Goal: Task Accomplishment & Management: Complete application form

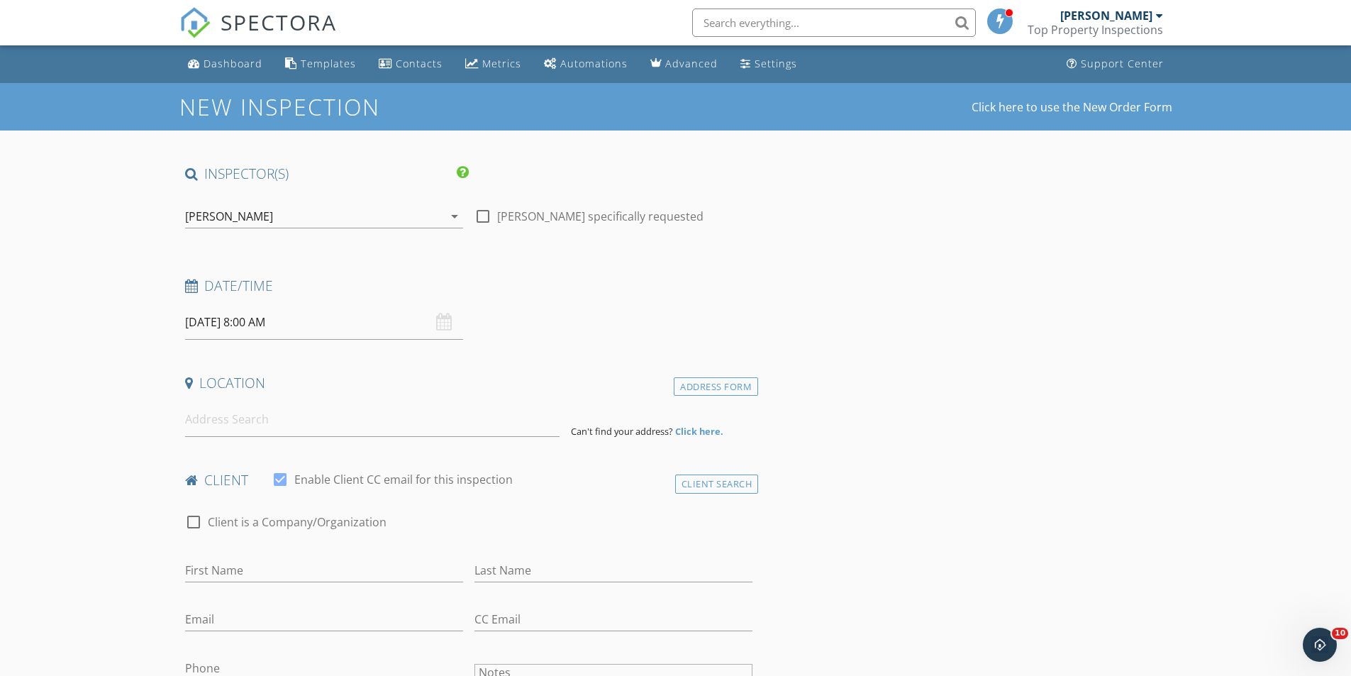
click at [297, 317] on input "09/24/2025 8:00 AM" at bounding box center [324, 322] width 278 height 35
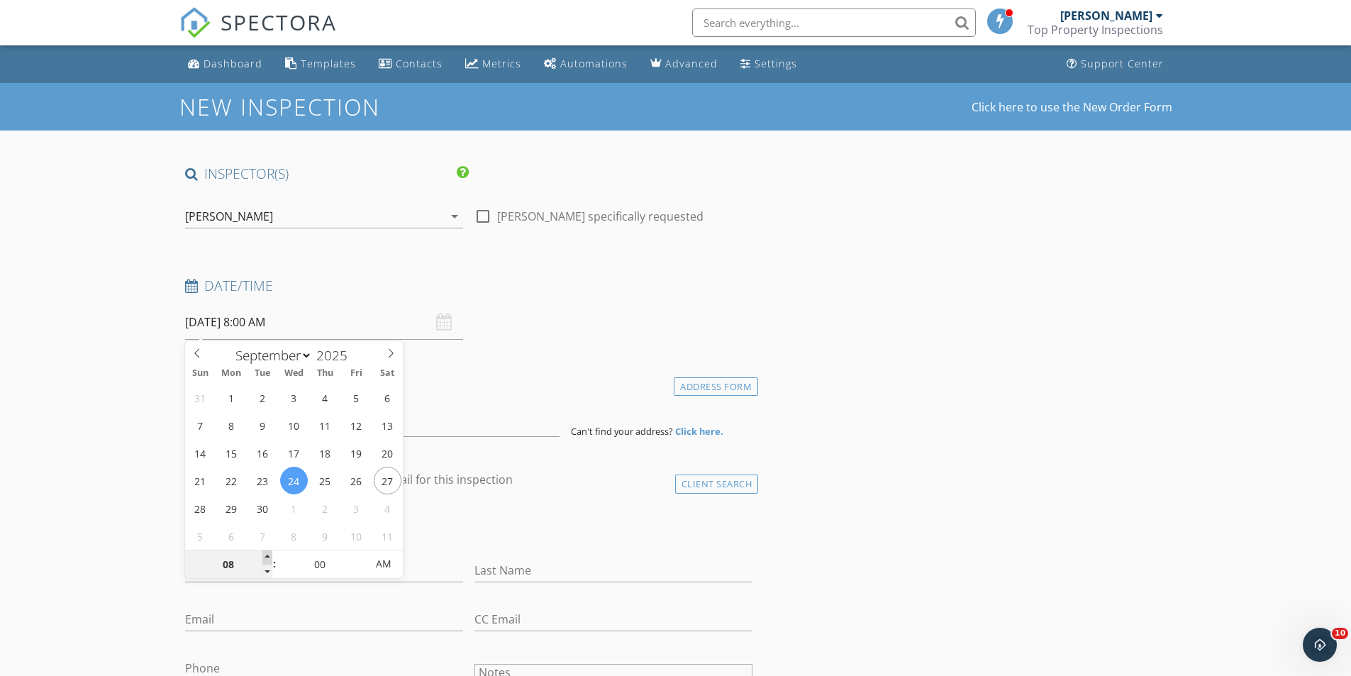
type input "09/24/2025 9:00 AM"
type input "09"
click at [264, 556] on span at bounding box center [267, 557] width 10 height 14
type input "09/24/2025 10:00 AM"
type input "10"
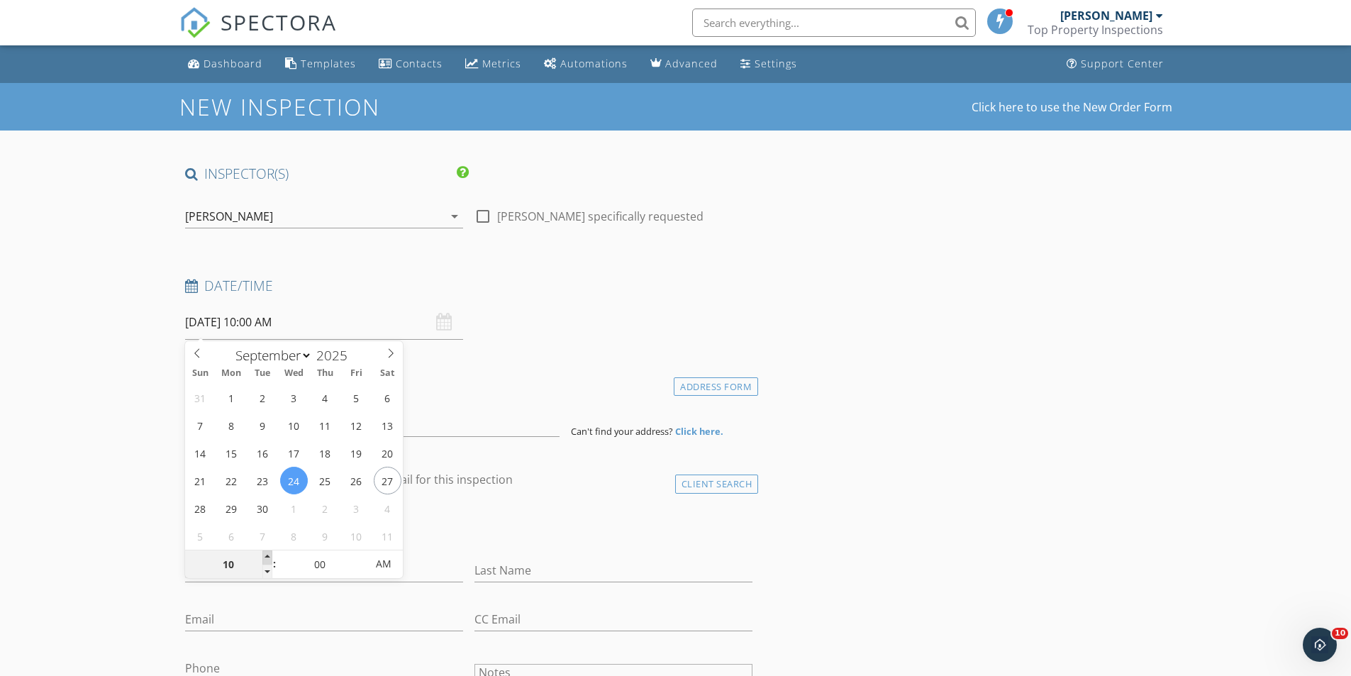
click at [264, 556] on span at bounding box center [267, 557] width 10 height 14
type input "[DATE] 11:00 AM"
type input "11"
click at [264, 556] on span at bounding box center [267, 557] width 10 height 14
drag, startPoint x: 122, startPoint y: 466, endPoint x: 194, endPoint y: 472, distance: 72.6
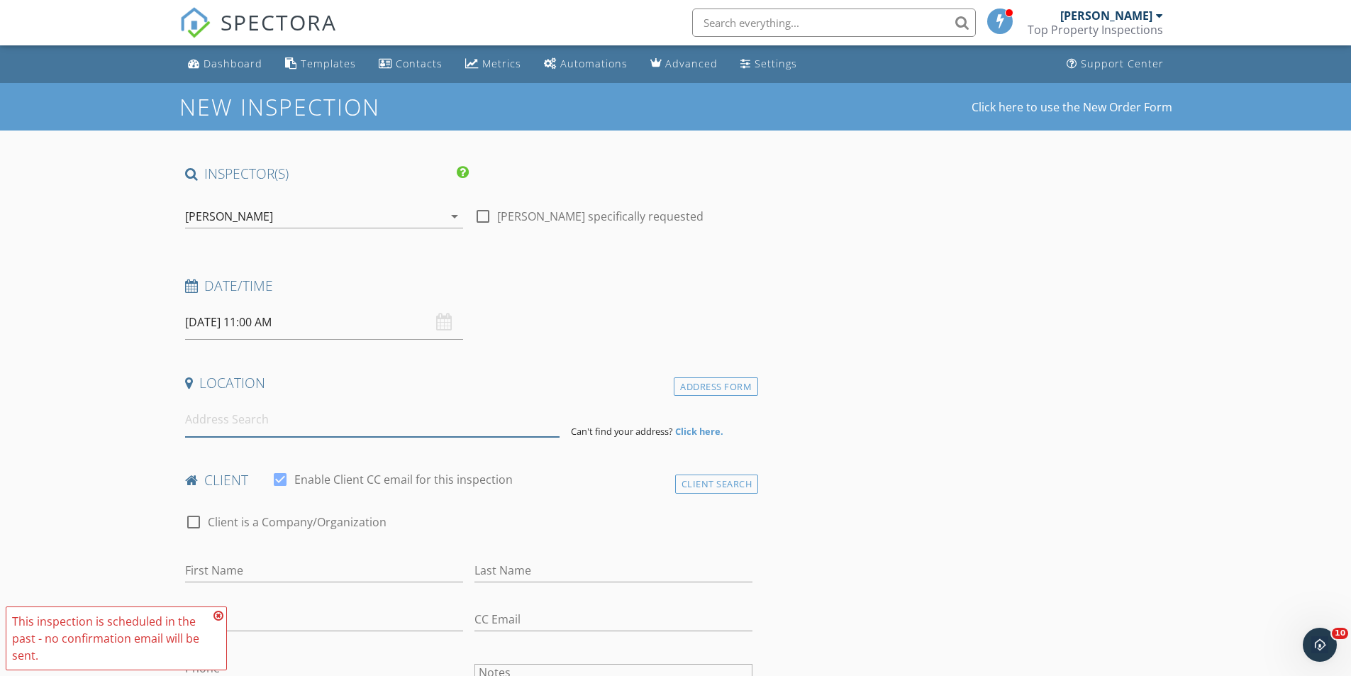
click at [281, 423] on input at bounding box center [372, 419] width 374 height 35
paste input "1111 Pizarro St, Coral Gables, FL 33134"
type input "1111 Pizarro St, Coral Gables, FL 33134, USA"
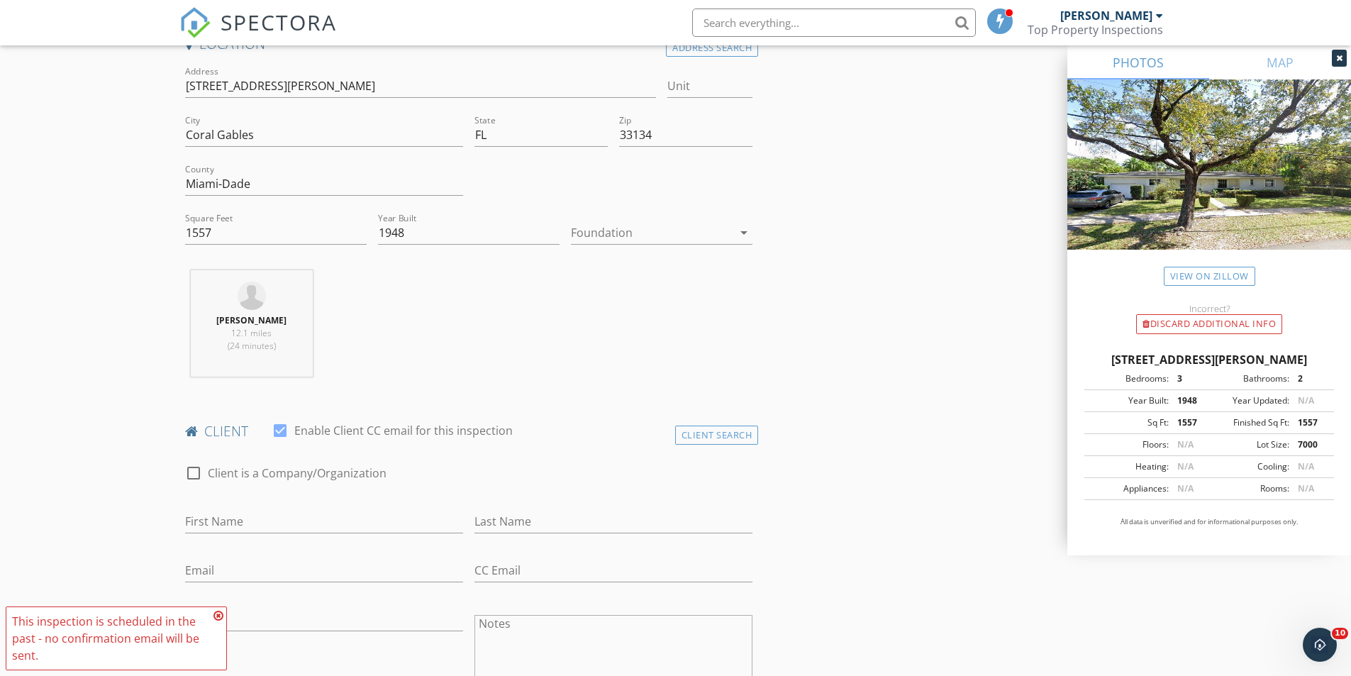
scroll to position [355, 0]
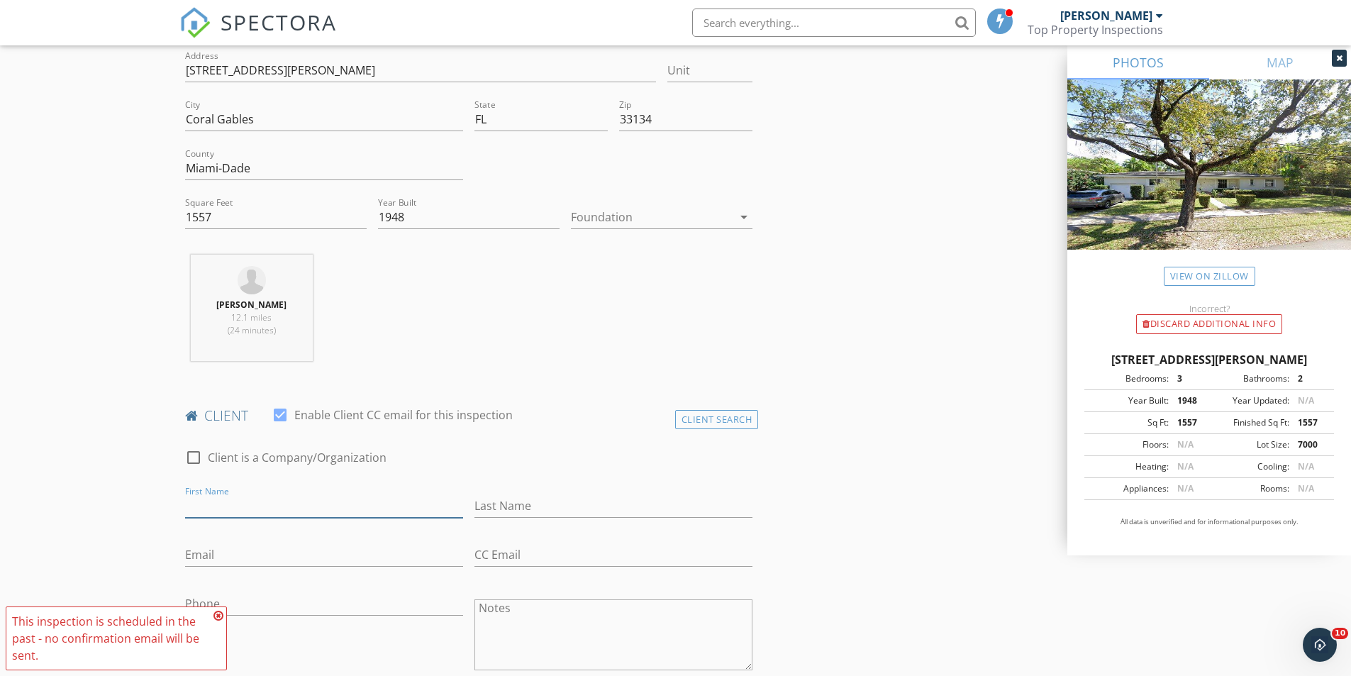
click at [295, 514] on input "First Name" at bounding box center [324, 505] width 278 height 23
type input "[PERSON_NAME]"
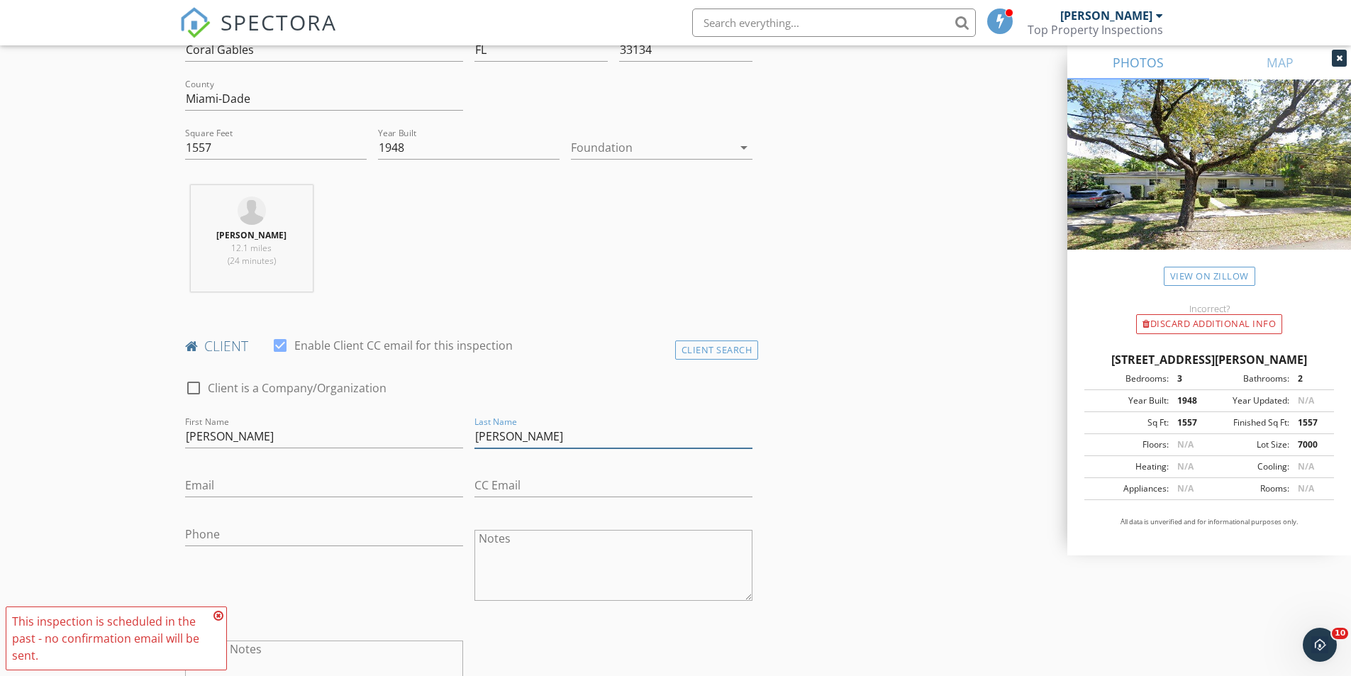
scroll to position [425, 0]
type input "[PERSON_NAME]"
click at [251, 481] on input "Email" at bounding box center [324, 483] width 278 height 23
type input "[EMAIL_ADDRESS][DOMAIN_NAME]"
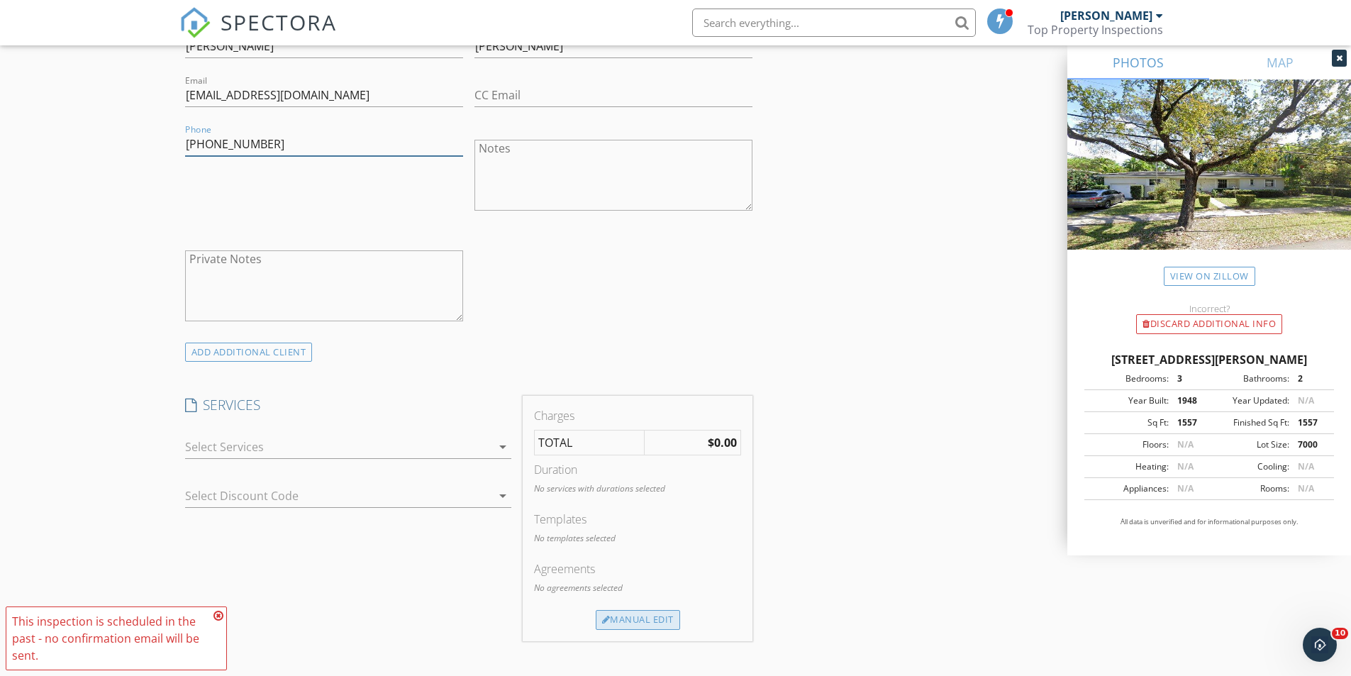
scroll to position [851, 0]
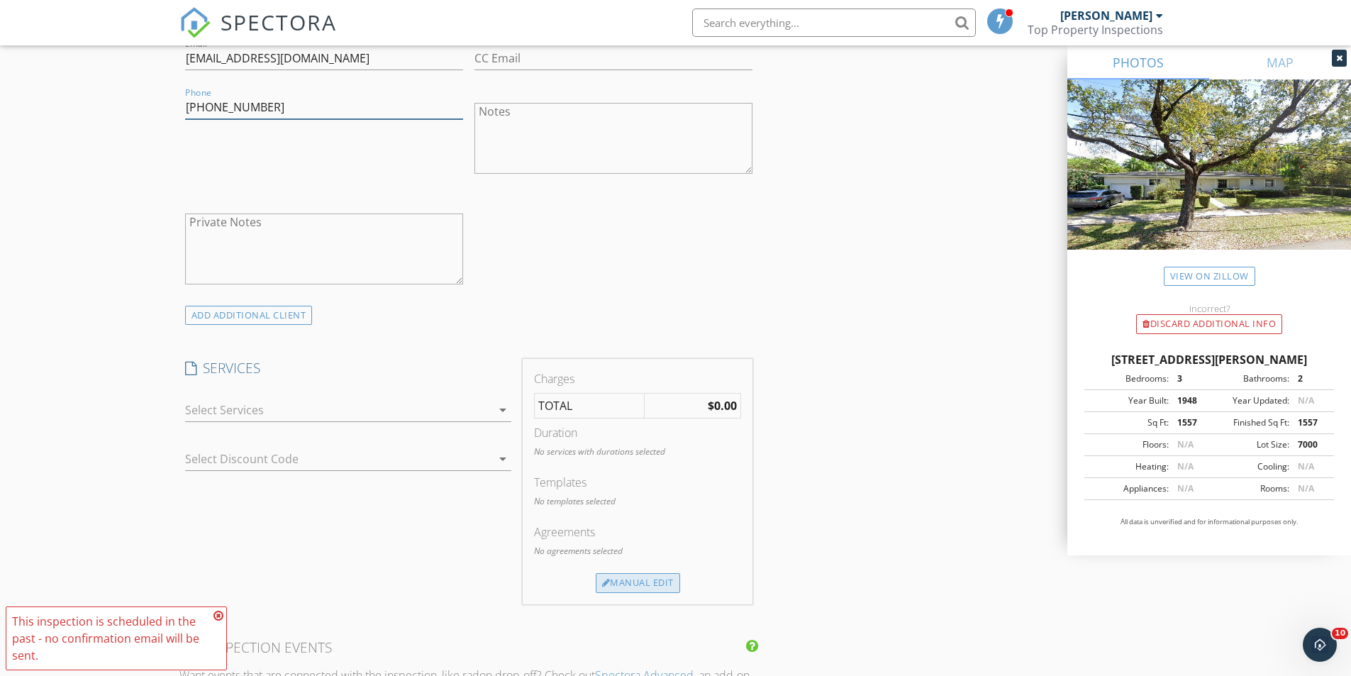
type input "[PHONE_NUMBER]"
click at [642, 581] on div "Manual Edit" at bounding box center [638, 583] width 84 height 20
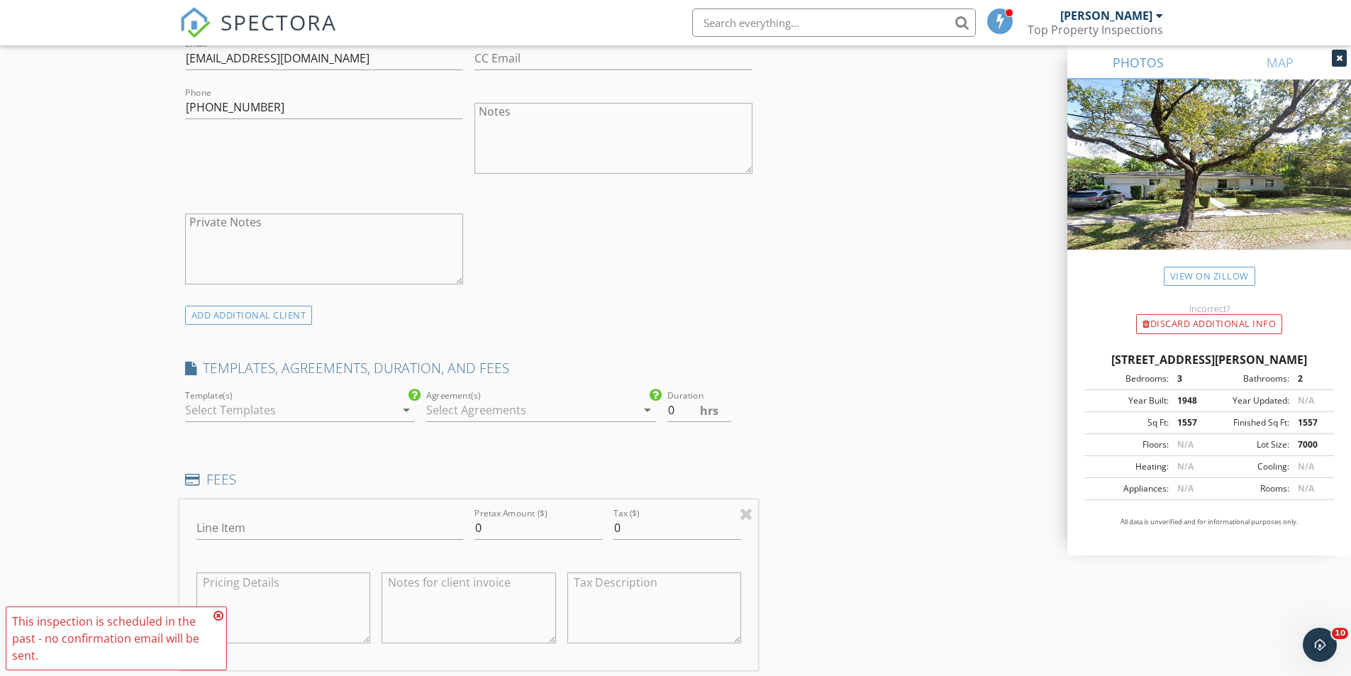
click at [299, 418] on div at bounding box center [290, 410] width 210 height 23
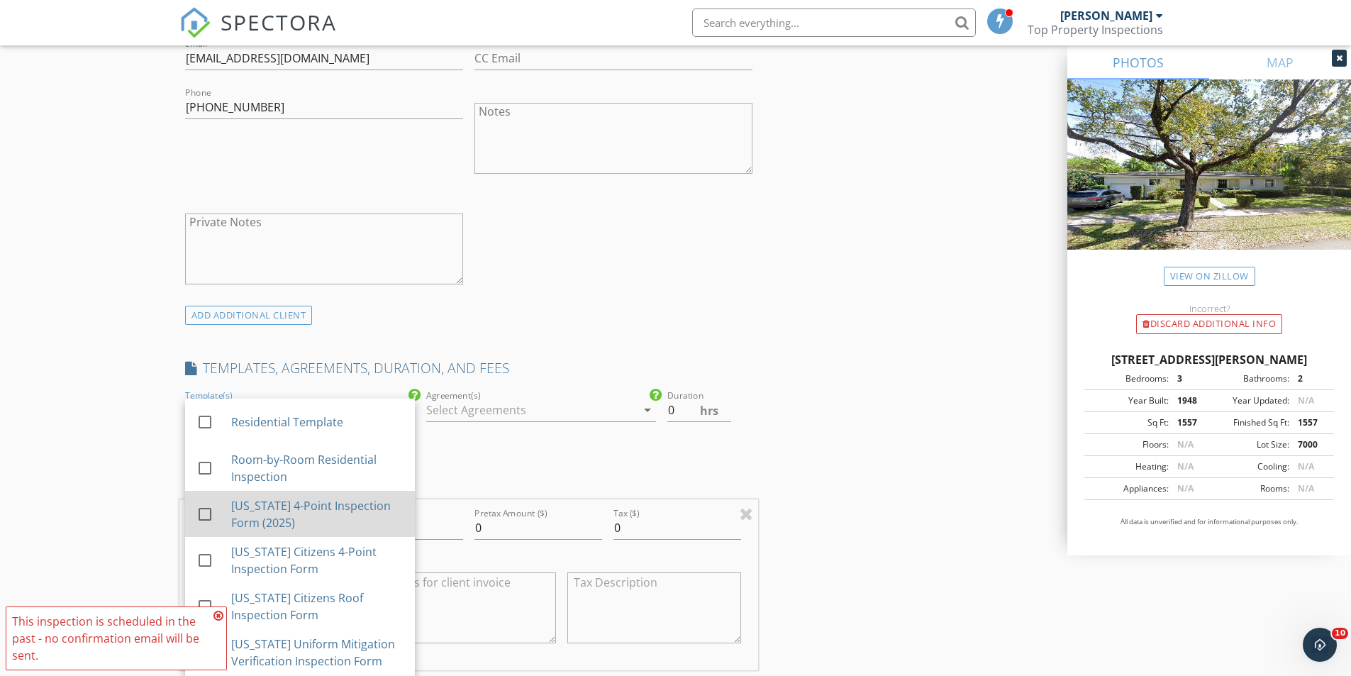
click at [333, 516] on div "[US_STATE] 4-Point Inspection Form (2025)" at bounding box center [316, 514] width 172 height 34
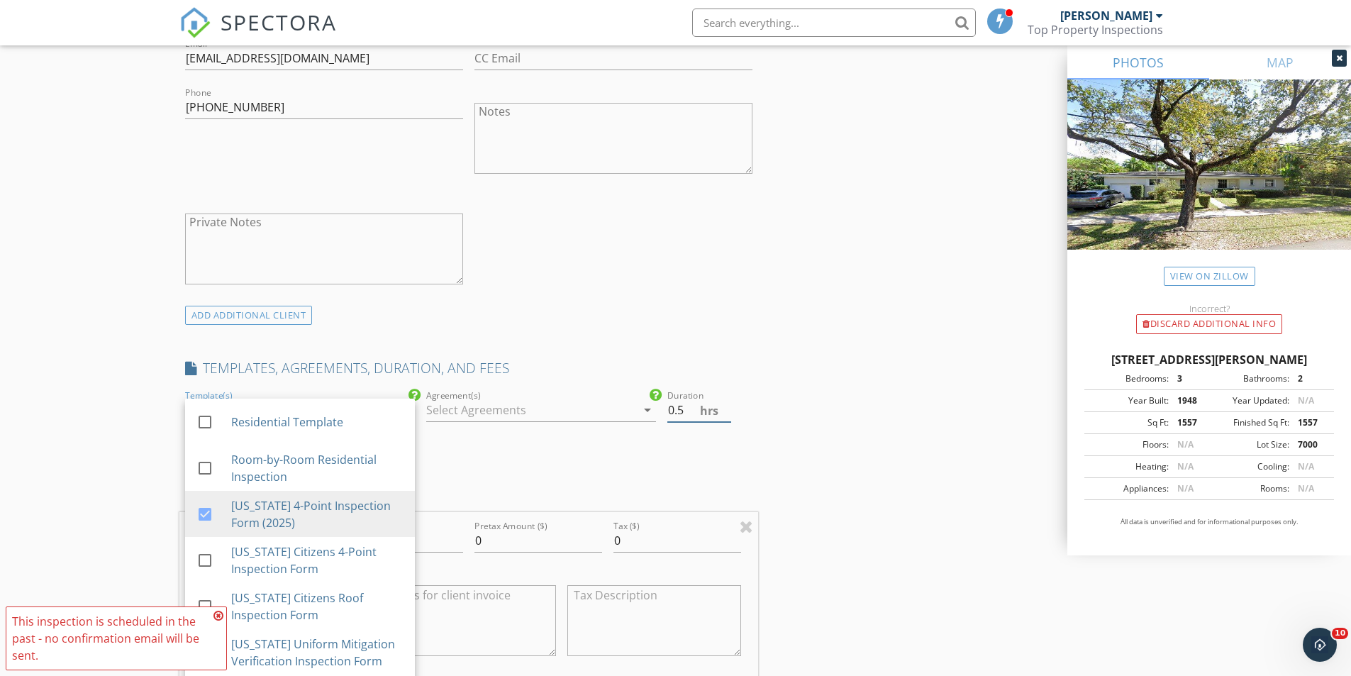
click at [723, 407] on input "0.5" at bounding box center [699, 410] width 64 height 23
click at [723, 407] on input "1" at bounding box center [699, 410] width 64 height 23
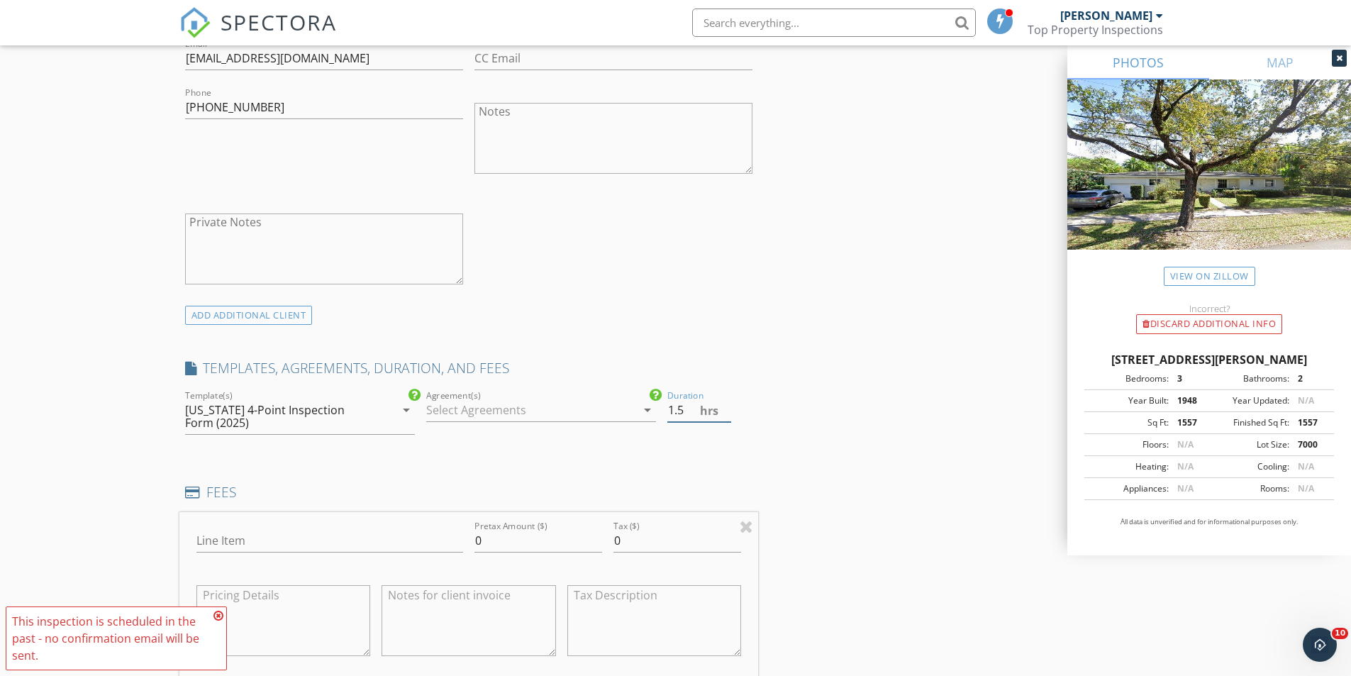
type input "1.5"
click at [723, 407] on input "1.5" at bounding box center [699, 410] width 64 height 23
click at [368, 538] on input "Line Item" at bounding box center [329, 540] width 267 height 23
type input "4 Point and Wind Mitigation"
click at [529, 542] on input "0" at bounding box center [538, 540] width 128 height 23
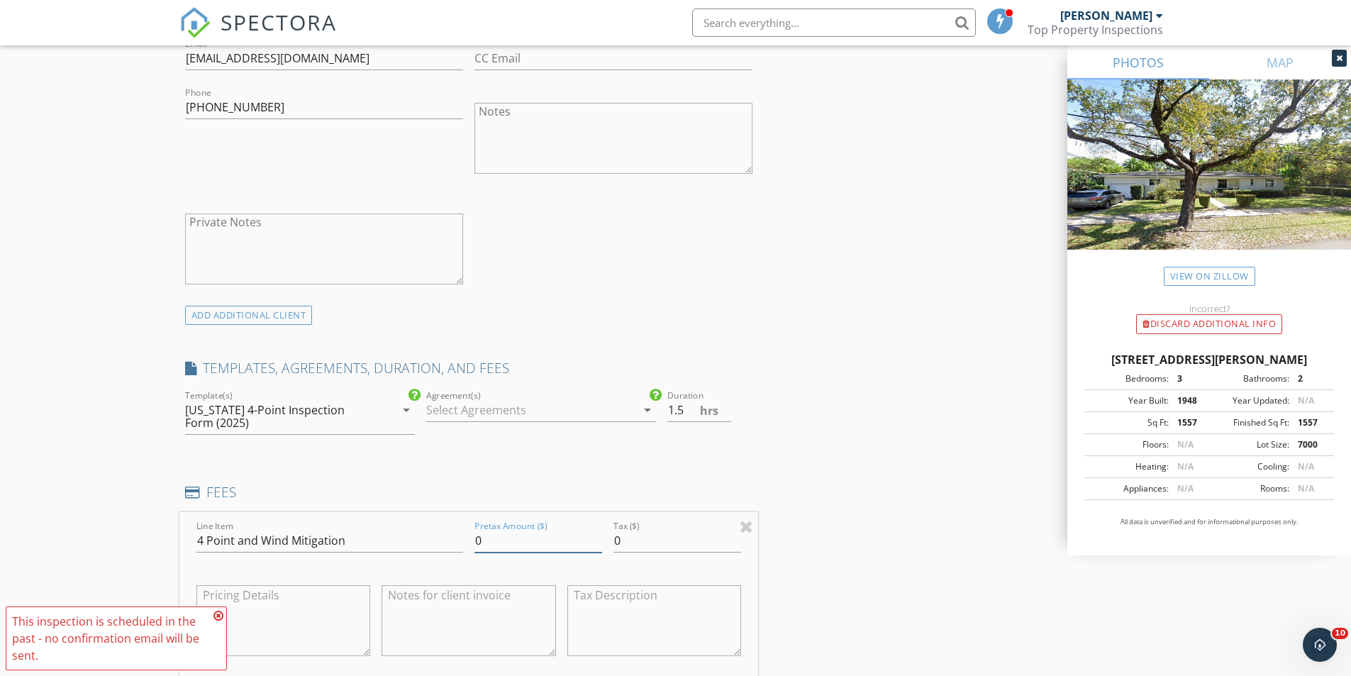
click at [529, 542] on input "0" at bounding box center [538, 540] width 128 height 23
type input "350"
click at [879, 535] on div "INSPECTOR(S) check_box Jorge Suarez PRIMARY Jorge Suarez arrow_drop_down check_…" at bounding box center [675, 560] width 993 height 2492
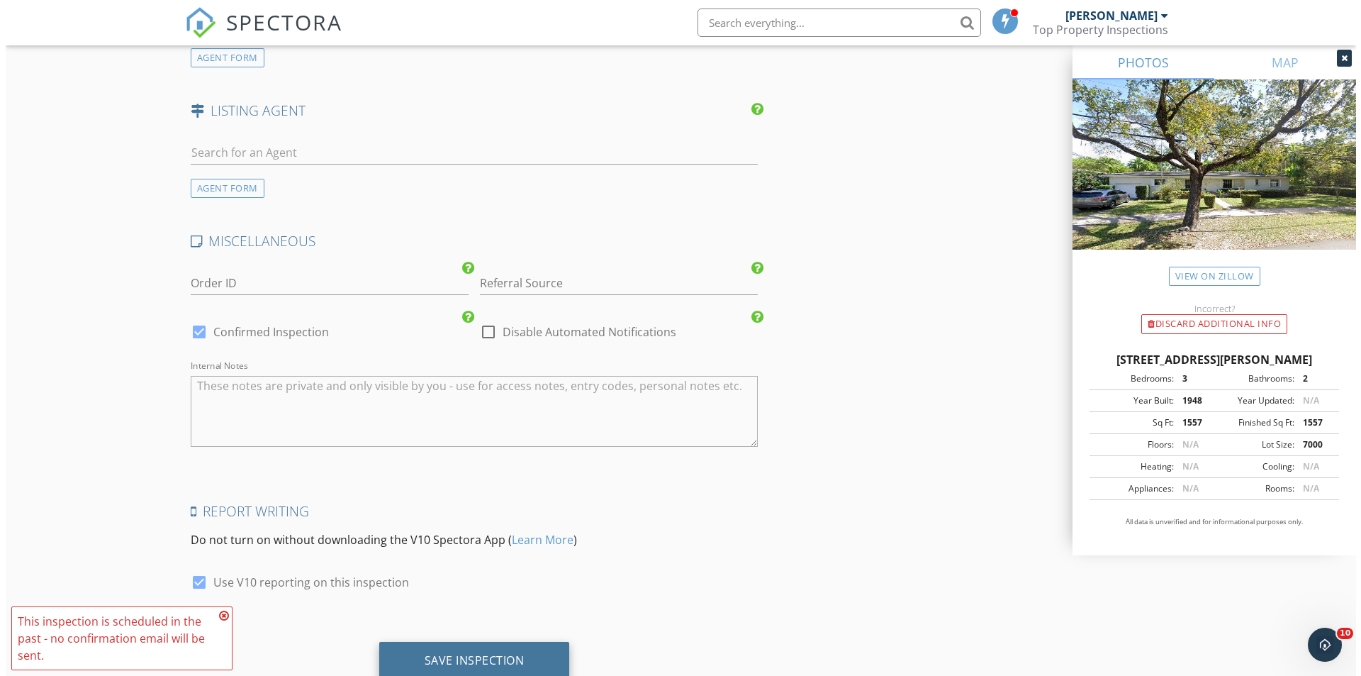
scroll to position [1985, 0]
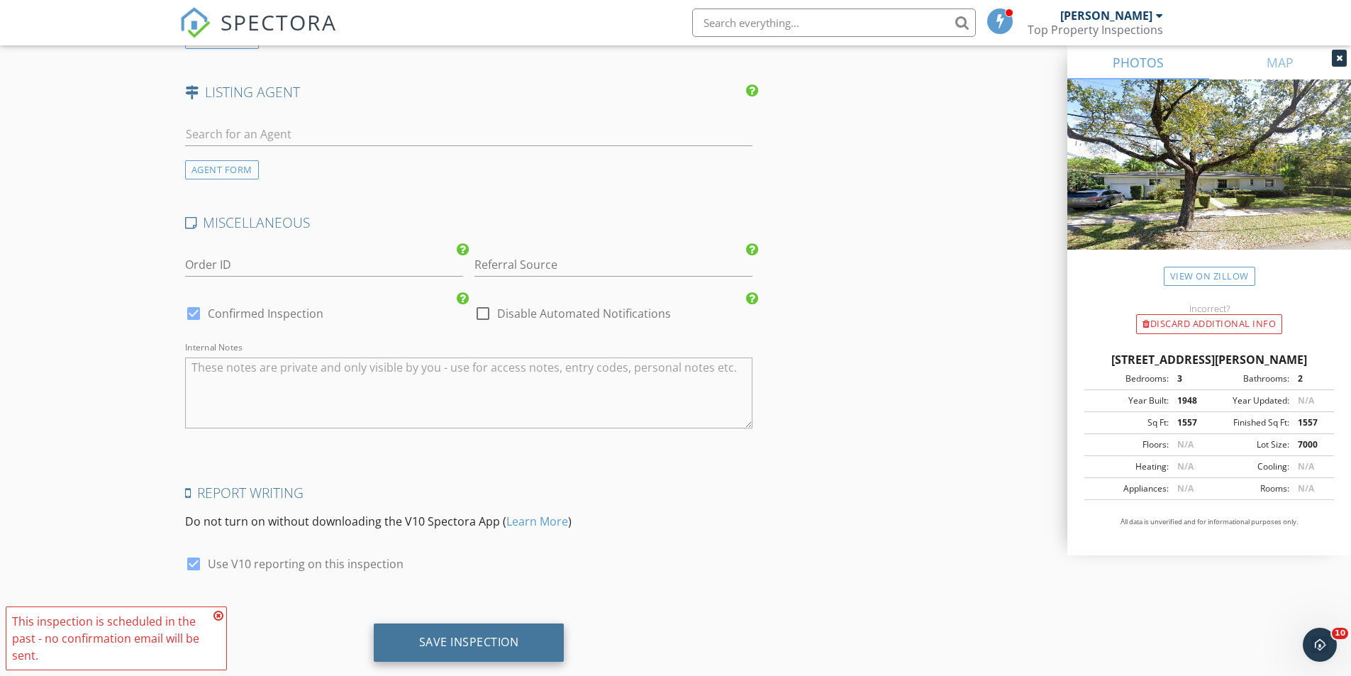
click at [455, 642] on div "Save Inspection" at bounding box center [469, 642] width 100 height 14
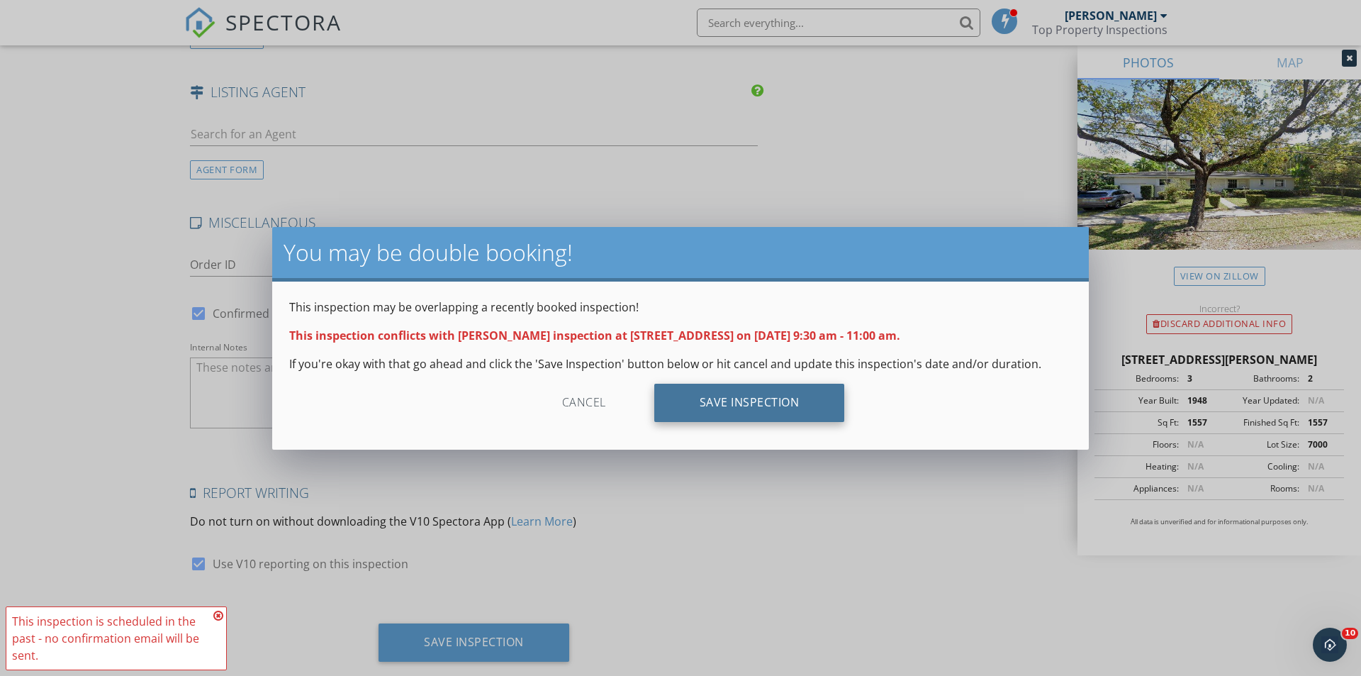
click at [731, 403] on div "Save Inspection" at bounding box center [749, 403] width 191 height 38
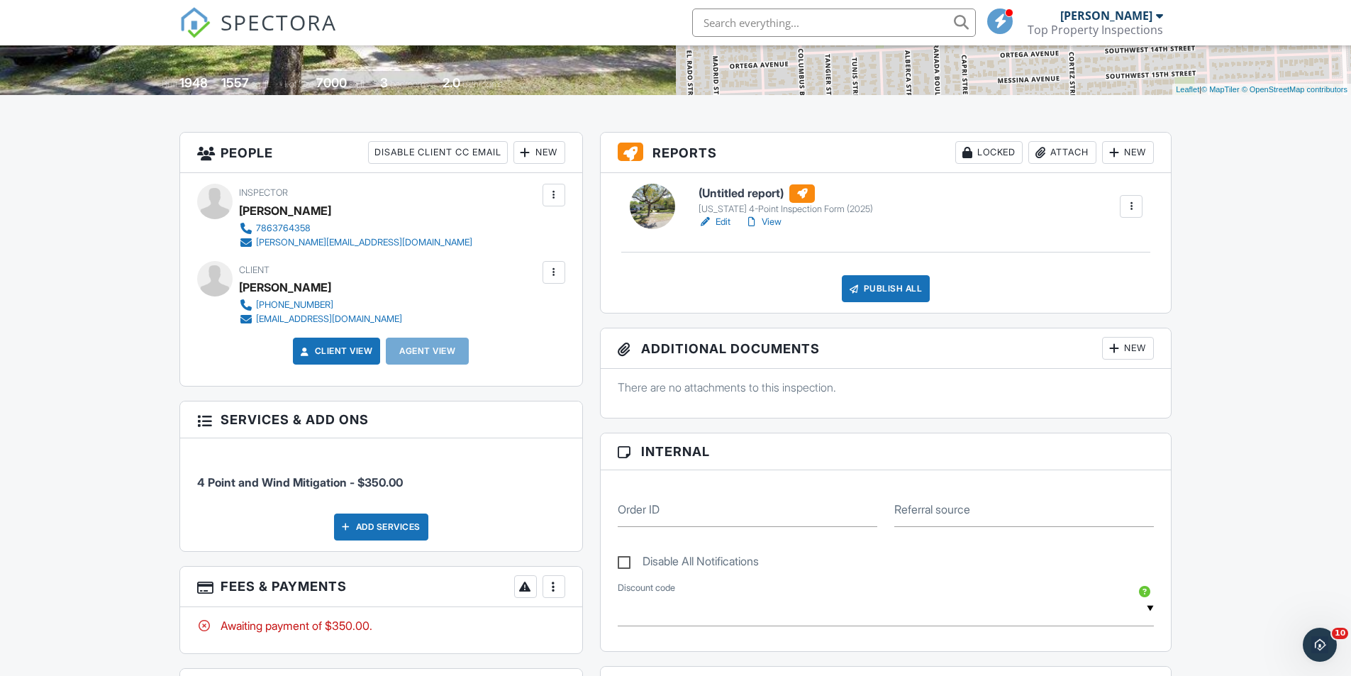
click at [722, 228] on link "Edit" at bounding box center [714, 222] width 32 height 14
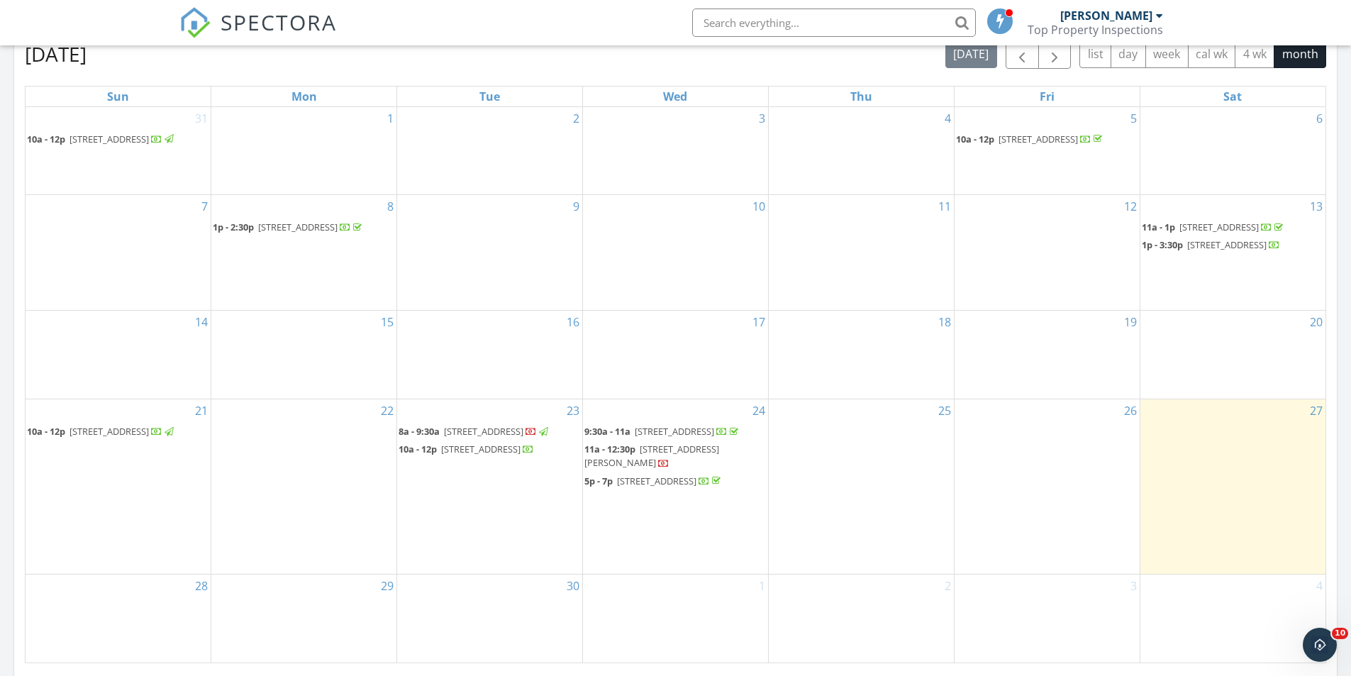
click at [667, 470] on span "11a - 12:30p 1111 Pizarro St, Coral Gables 33134" at bounding box center [675, 456] width 182 height 28
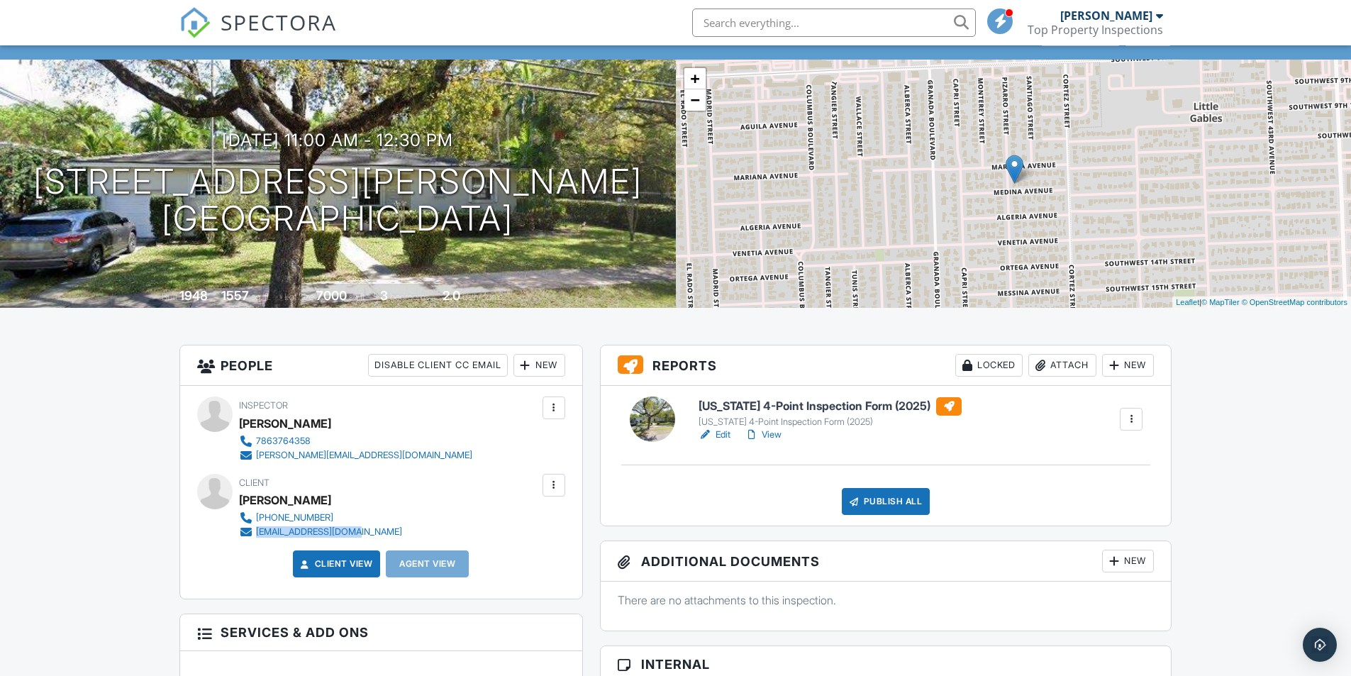
click at [256, 535] on div "Client Sylvia Martinez 305-401-7047 tolola@bellsouth.net" at bounding box center [354, 506] width 231 height 65
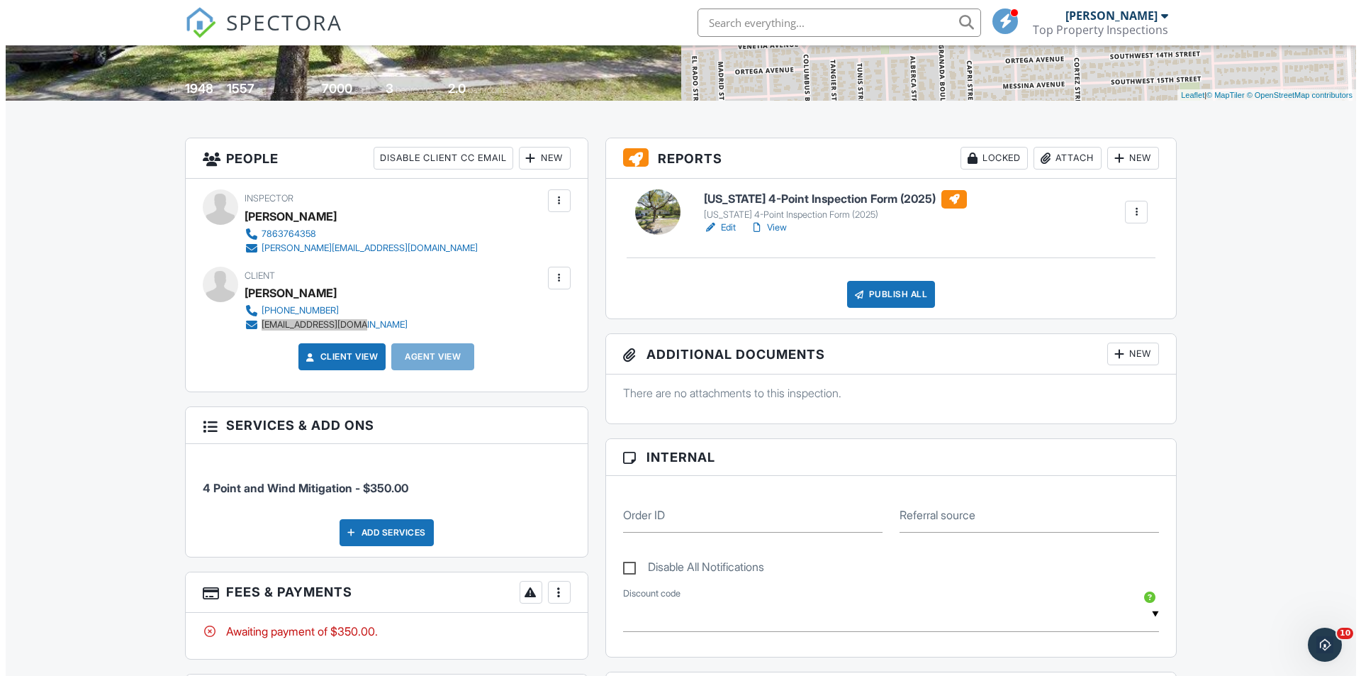
scroll to position [284, 0]
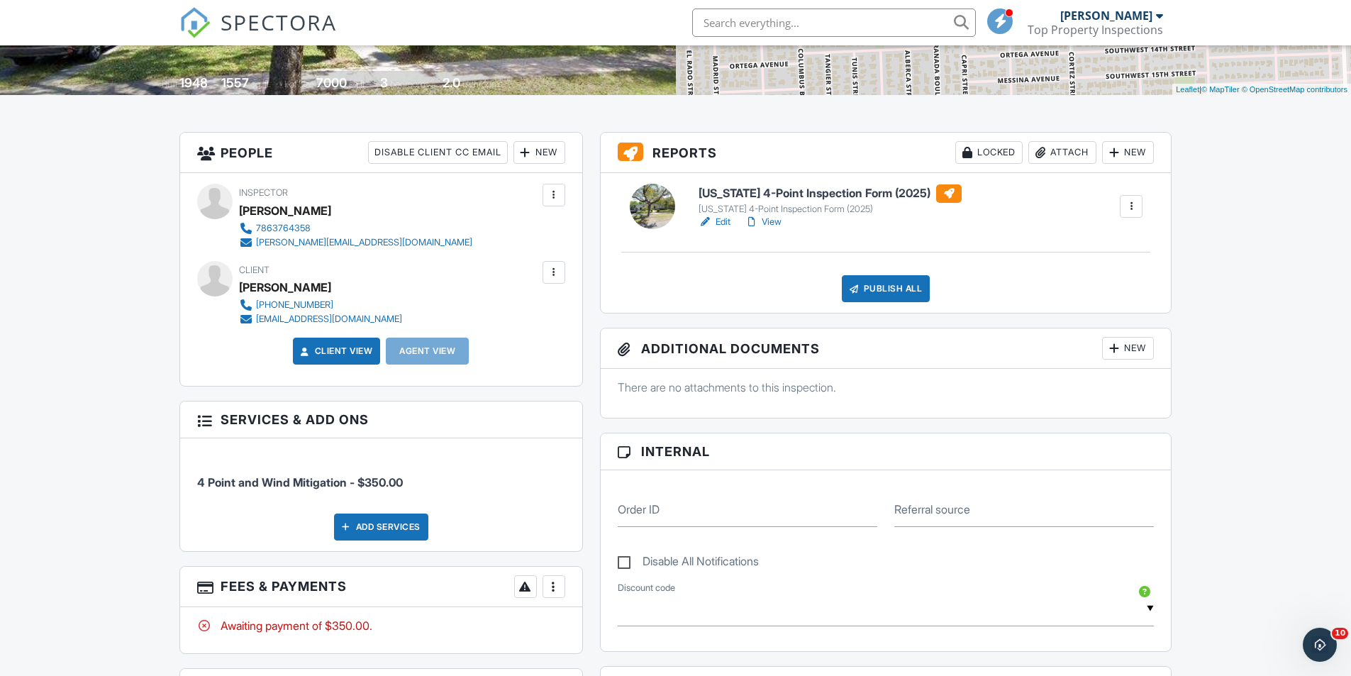
click at [1050, 146] on div "Attach" at bounding box center [1062, 152] width 68 height 23
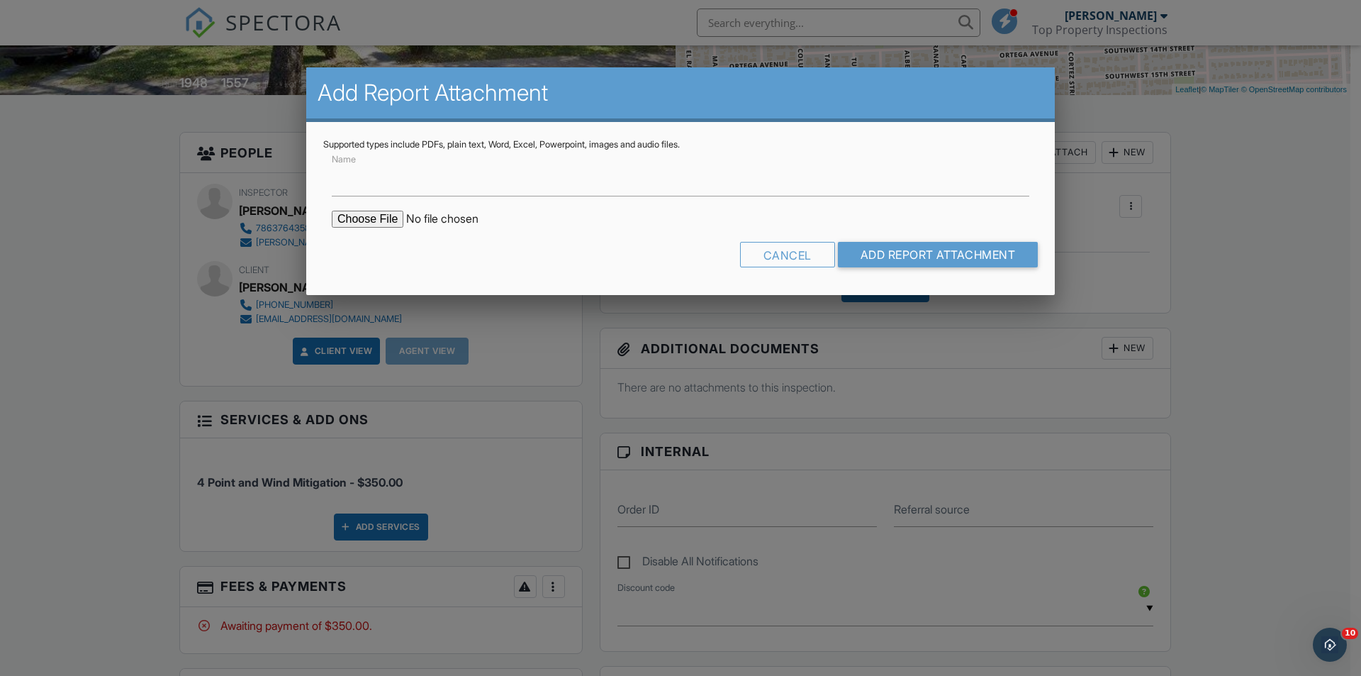
click at [381, 217] on input "file" at bounding box center [452, 219] width 241 height 17
type input "C:\fakepath\Permit Search (1111 Pizarro St, Coral Gables, FL 33134).pdf"
click at [876, 257] on input "Add Report Attachment" at bounding box center [938, 255] width 201 height 26
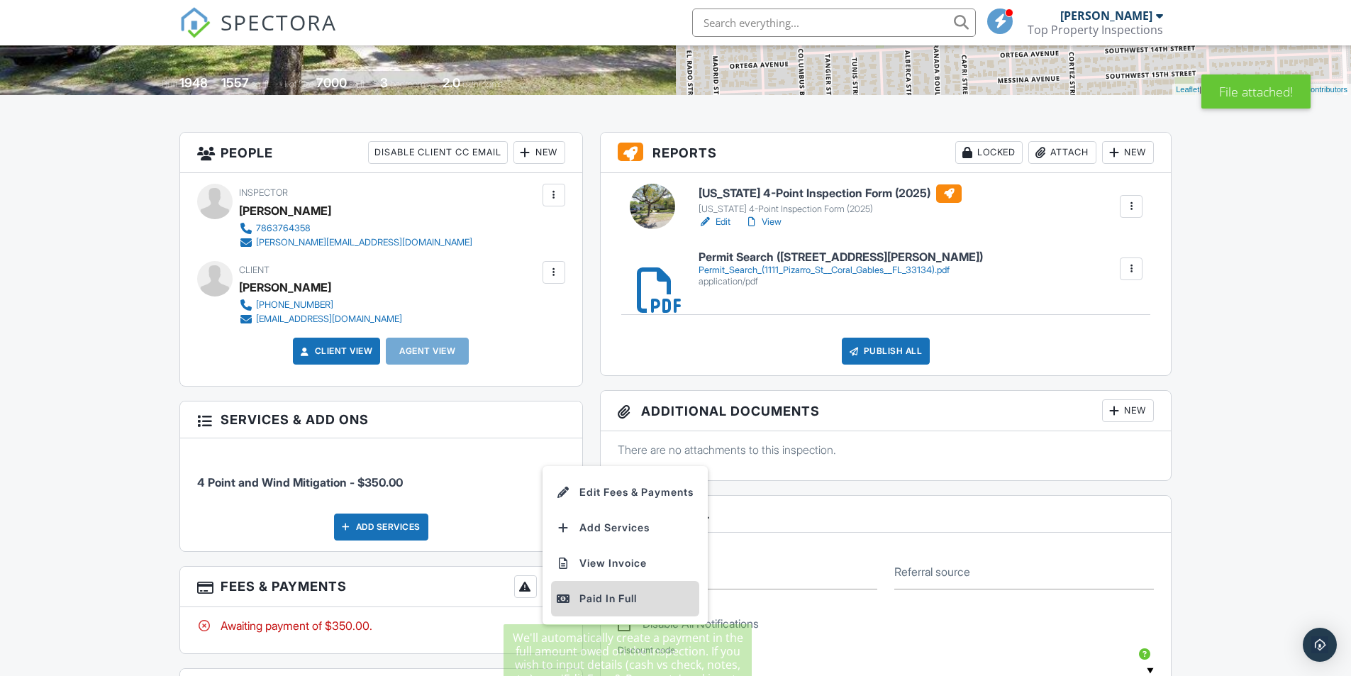
click at [598, 601] on div "Paid In Full" at bounding box center [625, 598] width 137 height 17
